Goal: Navigation & Orientation: Find specific page/section

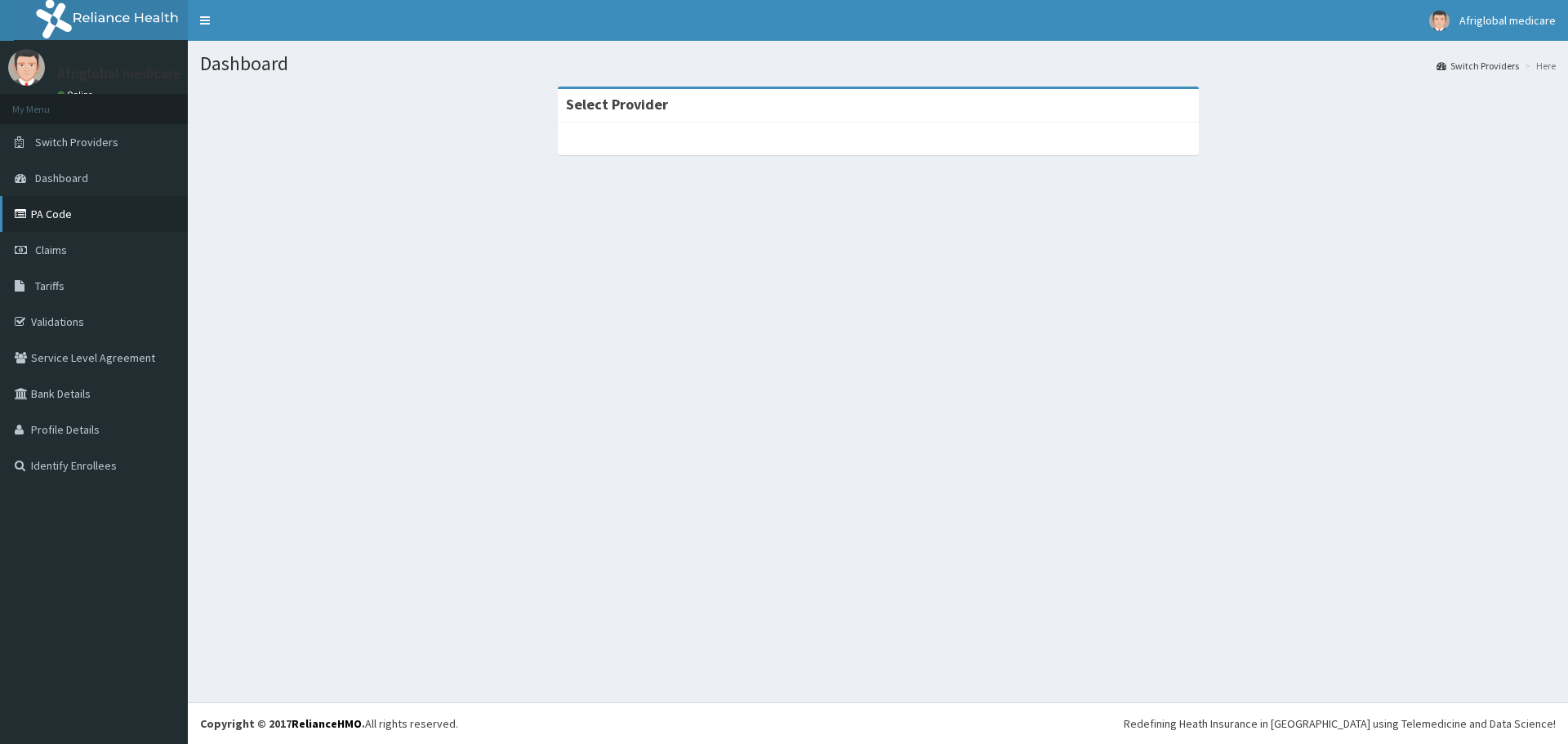
click at [52, 215] on link "PA Code" at bounding box center [94, 214] width 188 height 36
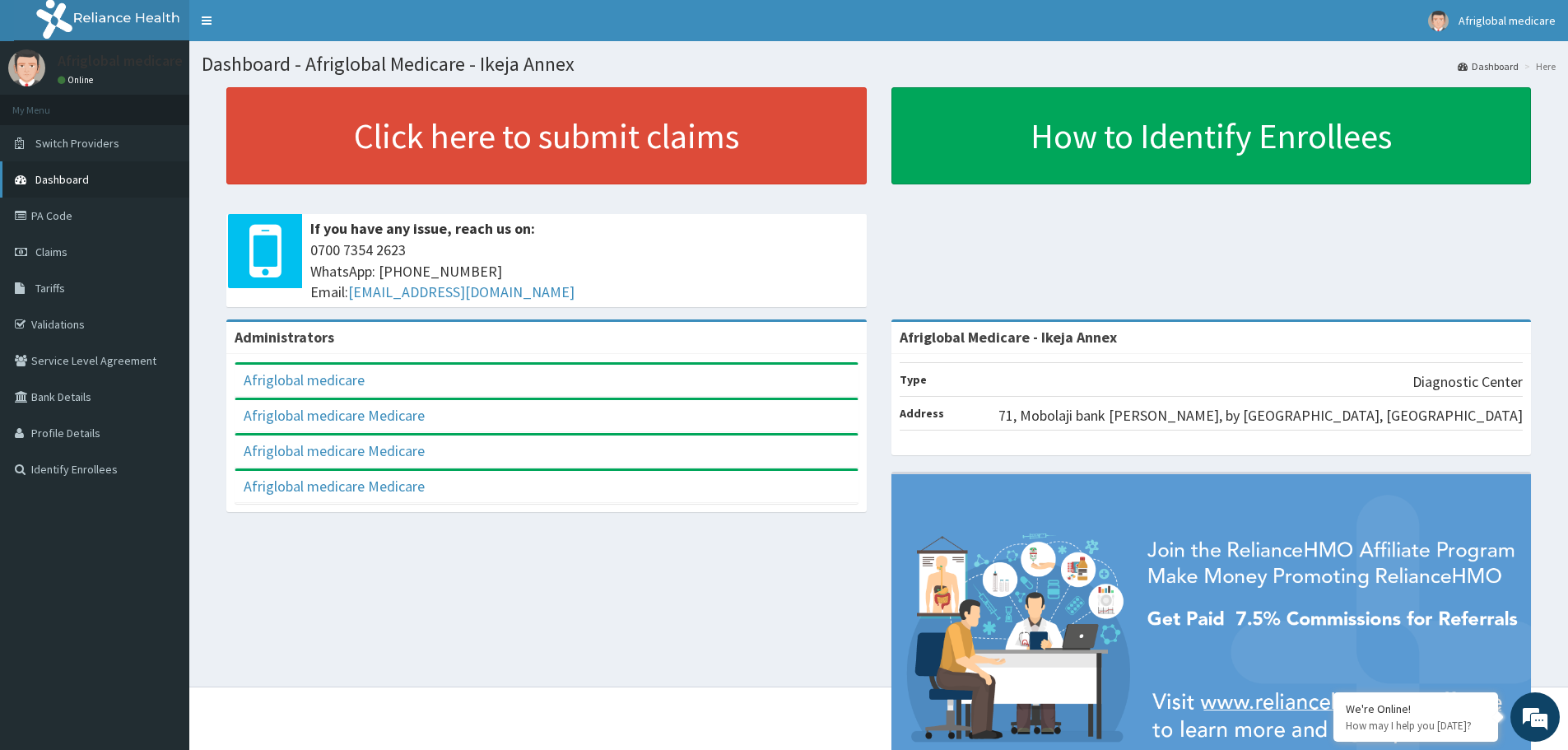
click at [62, 178] on span "Dashboard" at bounding box center [61, 179] width 53 height 14
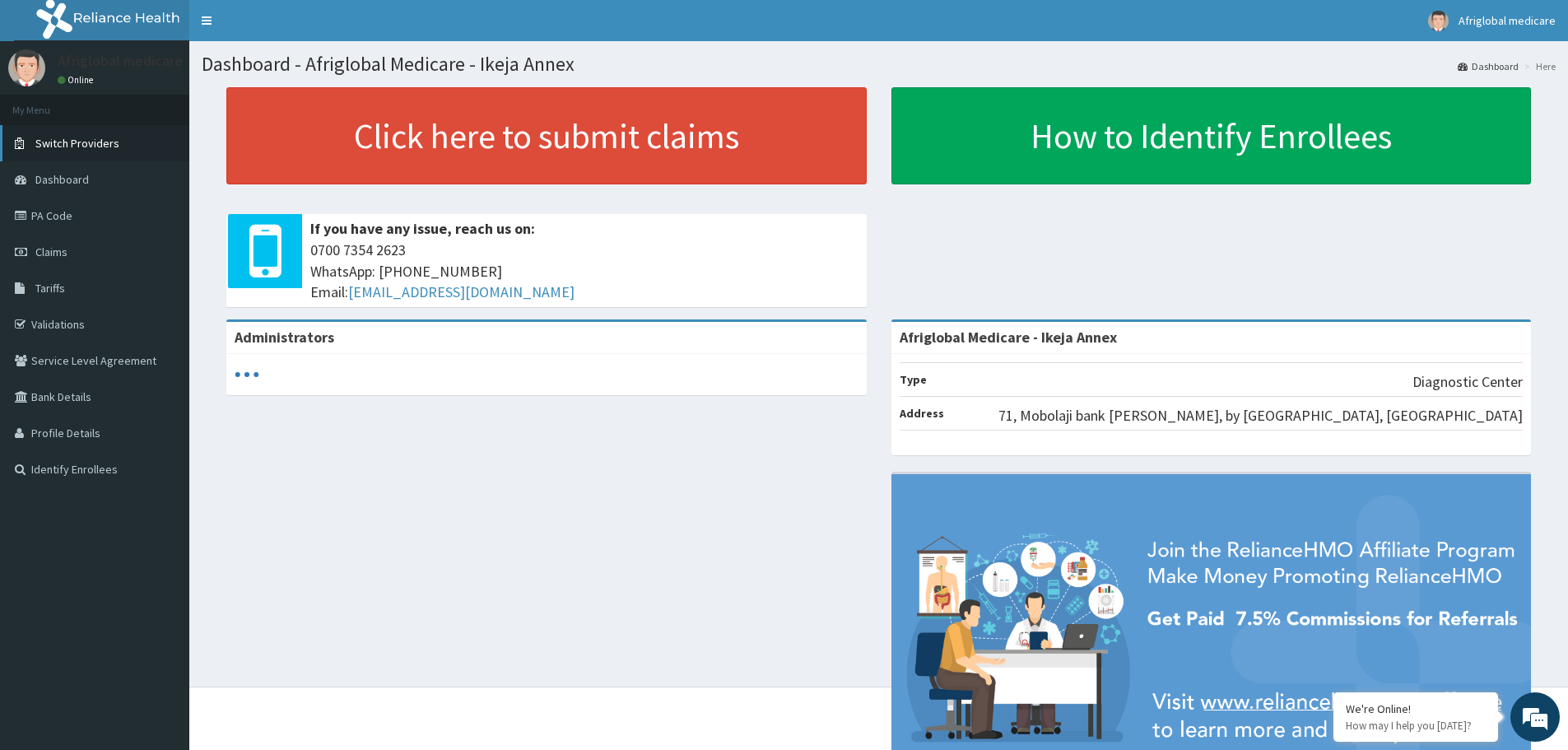
click at [86, 141] on span "Switch Providers" at bounding box center [77, 143] width 84 height 14
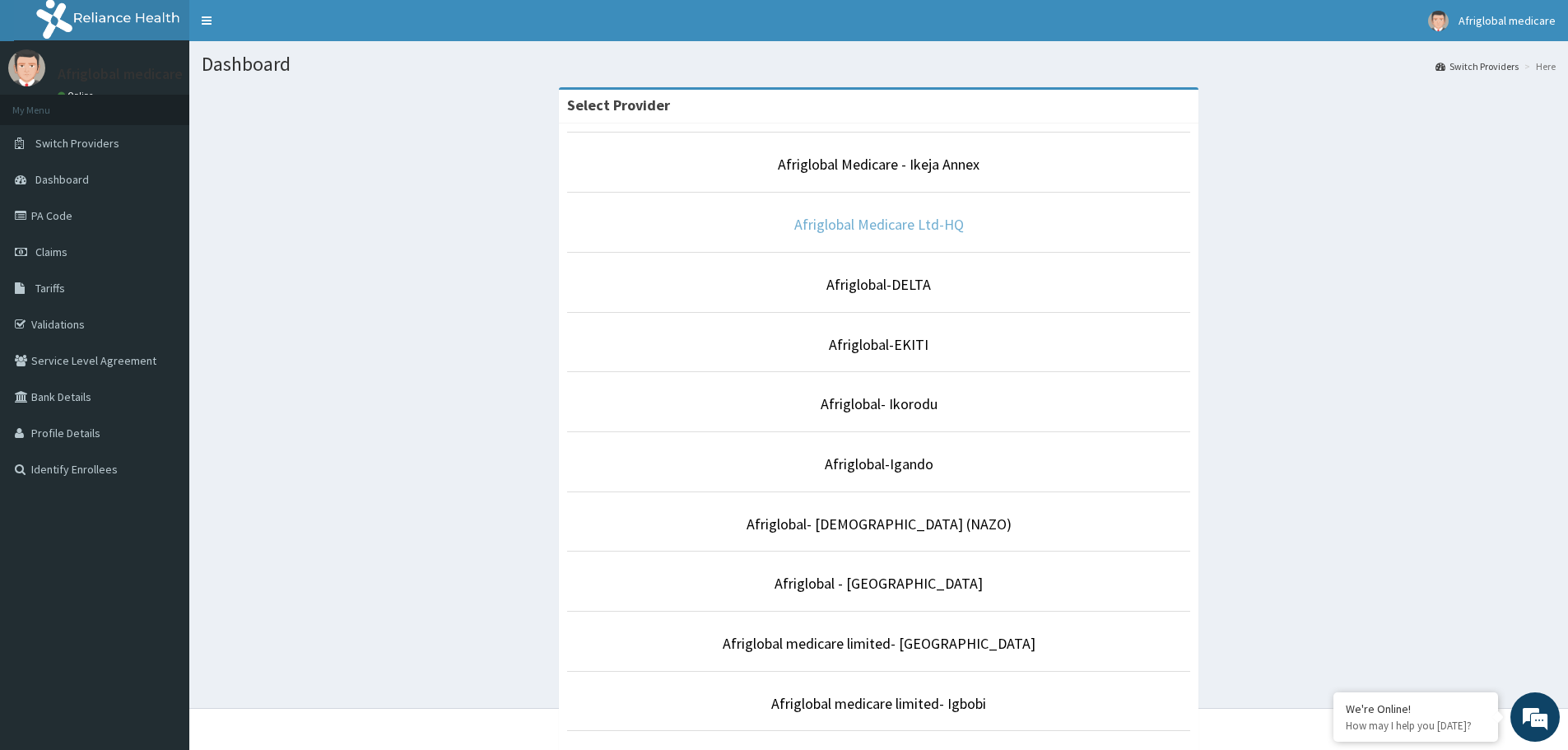
click at [952, 220] on link "Afriglobal Medicare Ltd-HQ" at bounding box center [879, 224] width 170 height 19
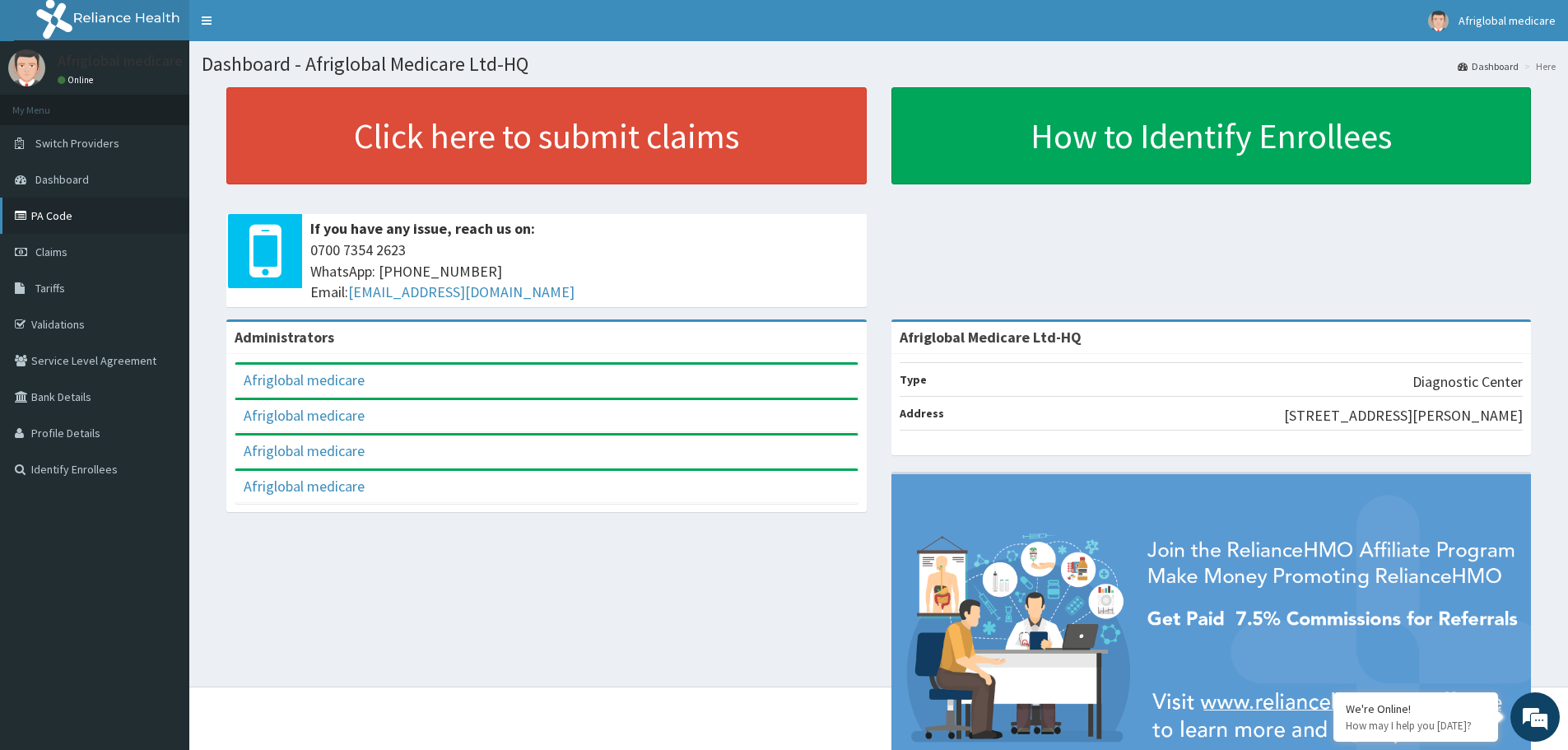
click at [52, 215] on link "PA Code" at bounding box center [95, 215] width 189 height 36
